Goal: Navigation & Orientation: Find specific page/section

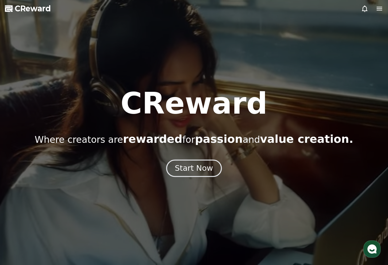
click at [213, 165] on button "Start Now" at bounding box center [194, 167] width 56 height 17
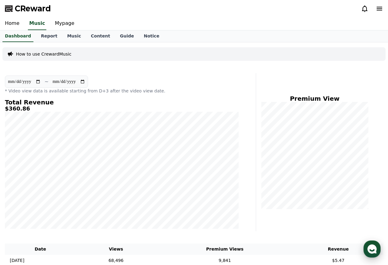
click at [373, 251] on use "button" at bounding box center [372, 248] width 9 height 9
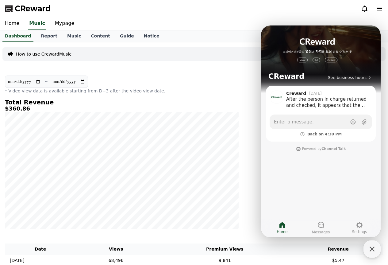
click at [364, 12] on icon at bounding box center [364, 8] width 7 height 7
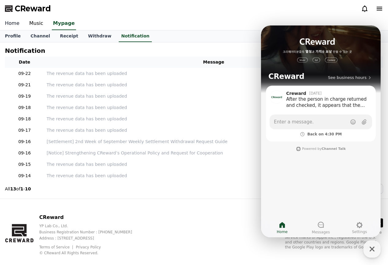
click at [13, 27] on link "Home" at bounding box center [12, 23] width 24 height 13
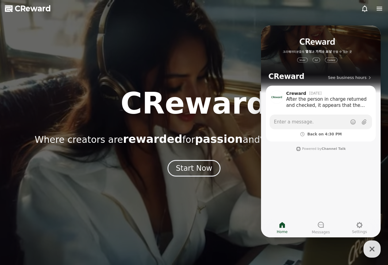
click at [372, 246] on icon "button" at bounding box center [372, 248] width 11 height 11
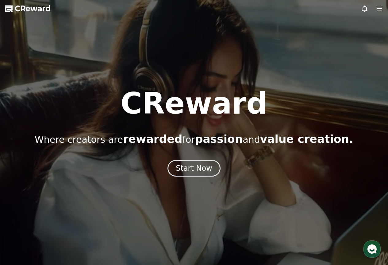
click at [367, 249] on icon "button" at bounding box center [372, 248] width 11 height 11
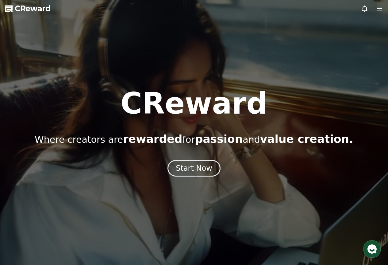
click at [368, 11] on icon at bounding box center [364, 8] width 7 height 7
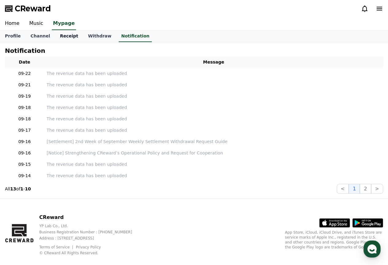
click at [61, 35] on link "Receipt" at bounding box center [69, 36] width 28 height 12
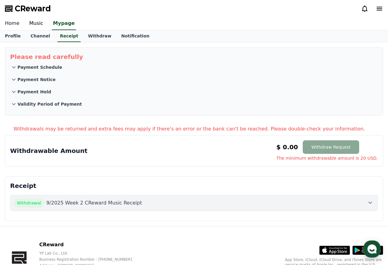
click at [16, 24] on link "Home" at bounding box center [12, 23] width 24 height 13
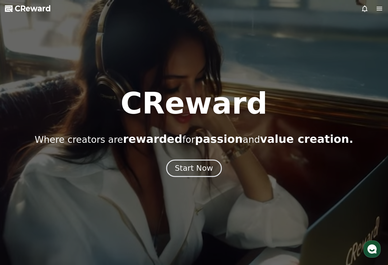
click at [197, 169] on div "Start Now" at bounding box center [194, 168] width 38 height 10
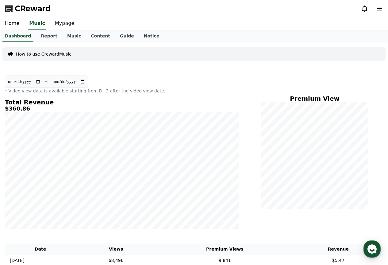
click at [52, 23] on link "Mypage" at bounding box center [64, 23] width 29 height 13
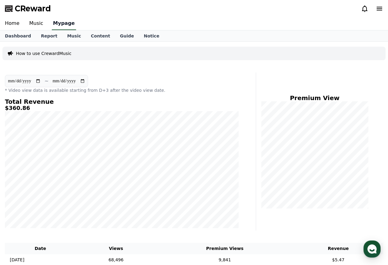
select select "**********"
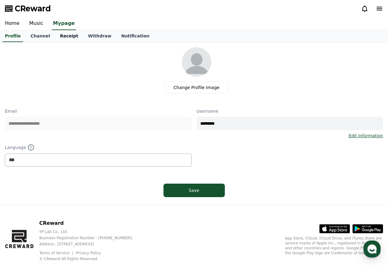
click at [58, 33] on link "Receipt" at bounding box center [69, 36] width 28 height 12
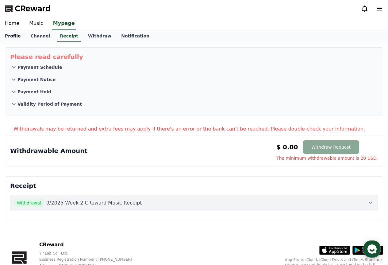
click at [7, 37] on link "Profile" at bounding box center [12, 36] width 25 height 12
select select "**********"
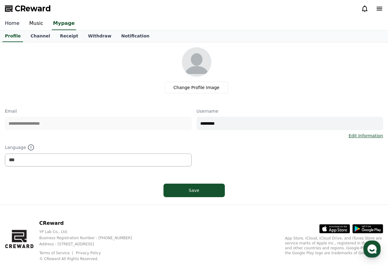
click at [9, 23] on link "Home" at bounding box center [12, 23] width 24 height 13
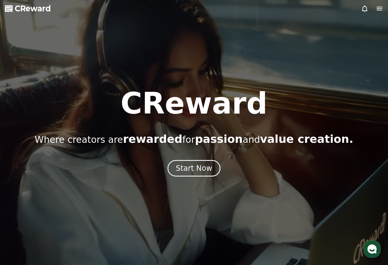
click at [367, 9] on icon at bounding box center [364, 8] width 7 height 7
